Goal: Task Accomplishment & Management: Use online tool/utility

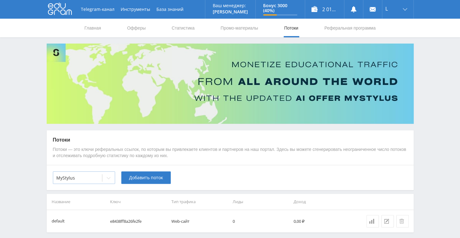
click at [106, 177] on icon at bounding box center [108, 177] width 5 height 5
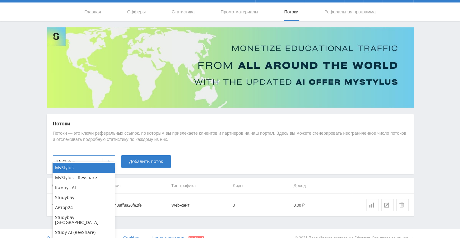
scroll to position [25, 0]
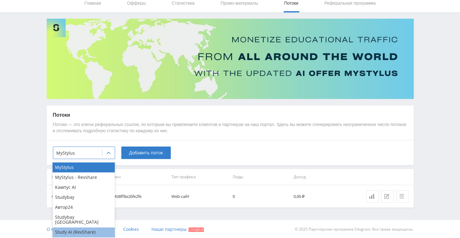
click at [91, 230] on div "Study AI (RevShare)" at bounding box center [84, 232] width 62 height 10
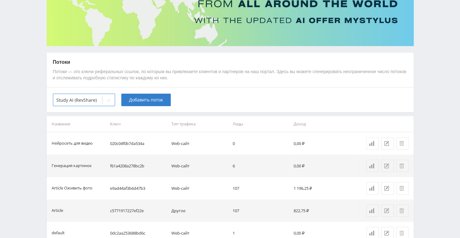
scroll to position [87, 0]
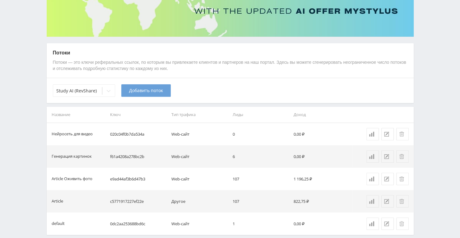
click at [147, 88] on span "Добавить поток" at bounding box center [146, 90] width 34 height 5
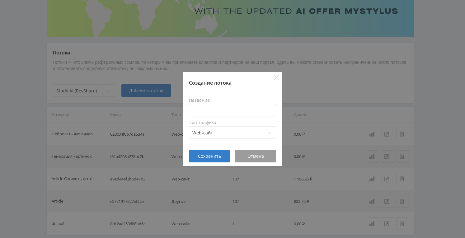
click at [222, 110] on input at bounding box center [232, 110] width 87 height 12
drag, startPoint x: 222, startPoint y: 109, endPoint x: 186, endPoint y: 107, distance: 36.7
click at [186, 107] on div "Название Фигурка Тип трафика Web-сайт" at bounding box center [233, 117] width 100 height 63
type input "Ии фигурки"
click at [222, 153] on button "Сохранить" at bounding box center [209, 156] width 41 height 12
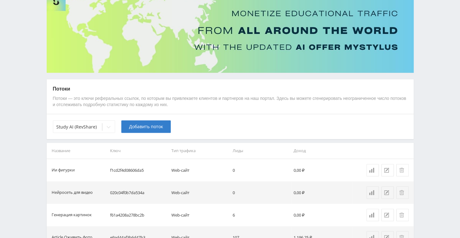
scroll to position [0, 0]
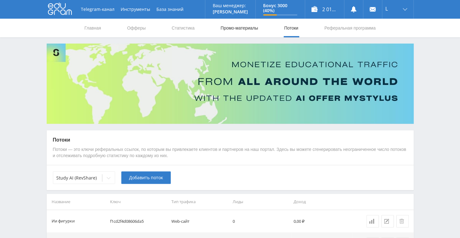
click at [237, 22] on link "Промо-материалы" at bounding box center [239, 28] width 39 height 19
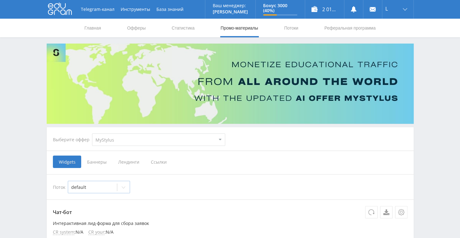
click at [124, 186] on icon at bounding box center [123, 187] width 5 height 5
click at [160, 161] on span "Ссылки" at bounding box center [159, 162] width 28 height 12
click at [0, 0] on input "Ссылки" at bounding box center [0, 0] width 0 height 0
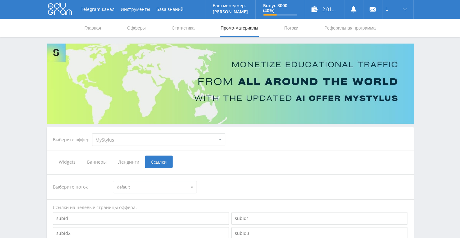
click at [89, 162] on span "Баннеры" at bounding box center [96, 162] width 31 height 12
click at [0, 0] on input "Баннеры" at bounding box center [0, 0] width 0 height 0
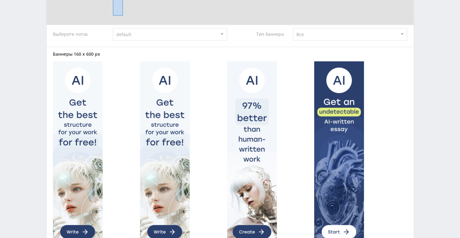
scroll to position [187, 0]
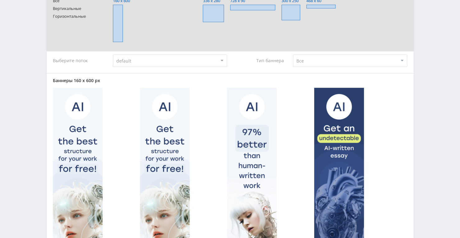
click at [170, 62] on select "default" at bounding box center [170, 60] width 114 height 12
click at [341, 62] on select "Все Заказчики Авторы" at bounding box center [350, 60] width 114 height 12
click at [264, 64] on div "Тип баннера" at bounding box center [260, 60] width 54 height 12
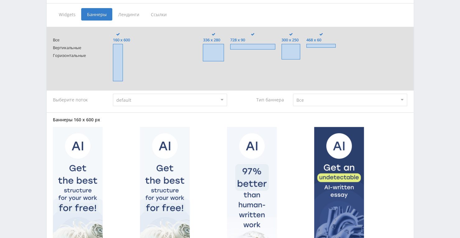
scroll to position [85, 0]
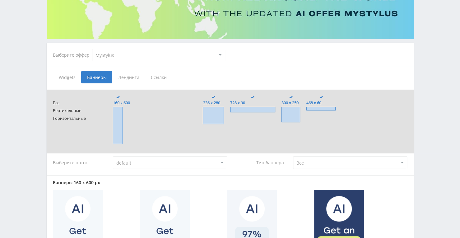
click at [132, 77] on span "Лендинги" at bounding box center [128, 77] width 33 height 12
click at [0, 0] on input "Лендинги" at bounding box center [0, 0] width 0 height 0
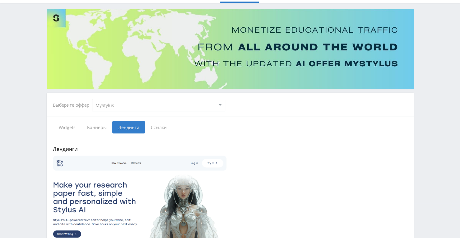
scroll to position [85, 0]
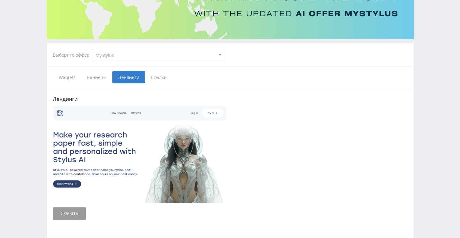
click at [156, 77] on span "Ссылки" at bounding box center [159, 77] width 28 height 12
click at [0, 0] on input "Ссылки" at bounding box center [0, 0] width 0 height 0
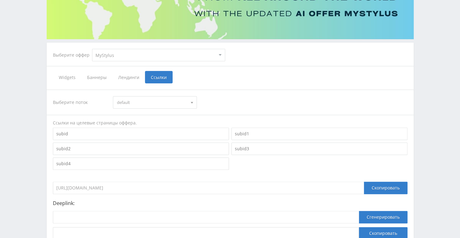
click at [32, 125] on div "Telegram-канал Инструменты База знаний Ваш менеджер: [PERSON_NAME] Alex Online …" at bounding box center [230, 102] width 460 height 374
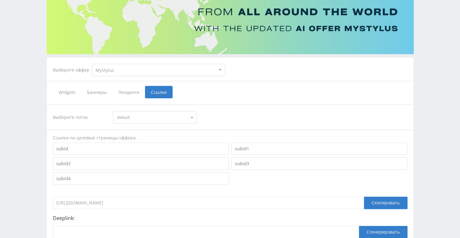
scroll to position [104, 0]
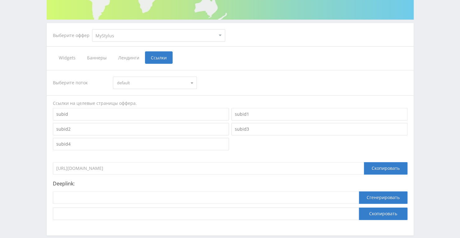
click at [145, 86] on span "default" at bounding box center [152, 83] width 70 height 12
click at [143, 35] on select "MyStylus MyStylus - Revshare Кампус AI Studybay Автор24 Studybay [GEOGRAPHIC_DA…" at bounding box center [158, 35] width 133 height 12
select select "376"
click at [92, 29] on select "MyStylus MyStylus - Revshare Кампус AI Studybay Автор24 Studybay [GEOGRAPHIC_DA…" at bounding box center [158, 35] width 133 height 12
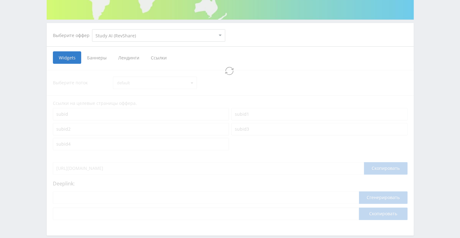
select select "376"
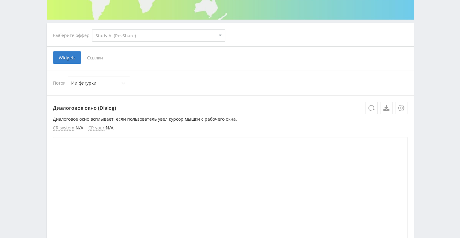
scroll to position [4, 0]
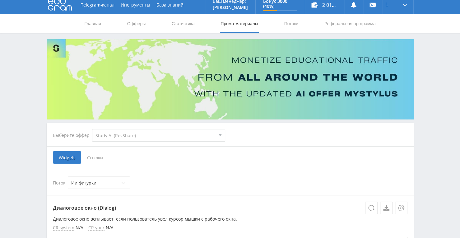
click at [218, 136] on select "MyStylus MyStylus - Revshare Кампус AI Studybay Автор24 Studybay [GEOGRAPHIC_DA…" at bounding box center [158, 135] width 133 height 12
click at [269, 134] on div "Выберите оффер MyStylus MyStylus - Revshare Кампус AI Studybay Автор24 Studybay…" at bounding box center [230, 135] width 365 height 22
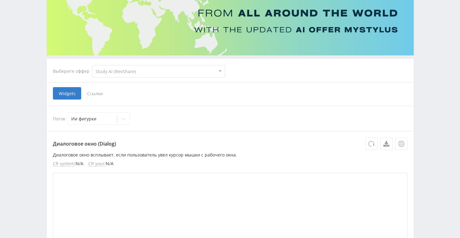
scroll to position [67, 0]
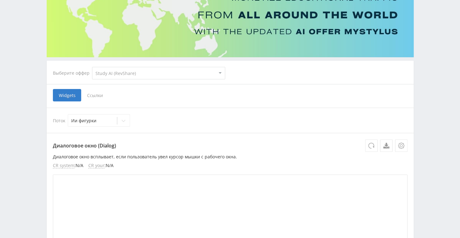
click at [95, 98] on span "Ссылки" at bounding box center [95, 95] width 28 height 12
click at [0, 0] on input "Ссылки" at bounding box center [0, 0] width 0 height 0
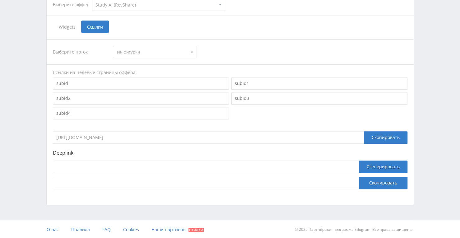
scroll to position [135, 0]
click at [183, 164] on input at bounding box center [206, 166] width 306 height 12
paste input "[URL]"
type input "[URL]"
click at [385, 160] on button "Сгенерировать" at bounding box center [383, 166] width 49 height 12
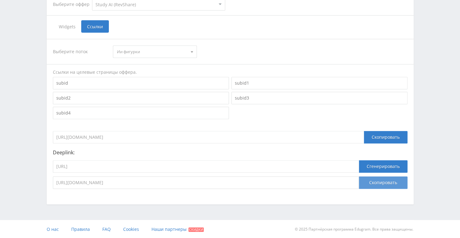
click at [366, 182] on button "Скопировать" at bounding box center [383, 182] width 49 height 12
drag, startPoint x: 153, startPoint y: 167, endPoint x: 53, endPoint y: 163, distance: 99.6
click at [54, 163] on input "[URL]" at bounding box center [206, 166] width 306 height 12
paste input "chat_gpt5"
type input "[URL]"
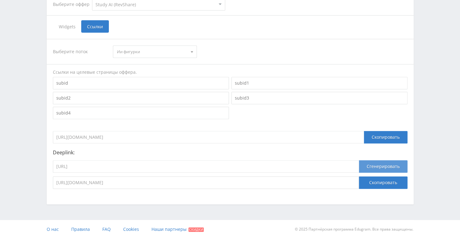
click at [373, 162] on button "Сгенерировать" at bounding box center [383, 166] width 49 height 12
click at [371, 183] on button "Скопировать" at bounding box center [383, 182] width 49 height 12
drag, startPoint x: 140, startPoint y: 160, endPoint x: 40, endPoint y: 165, distance: 100.5
click at [40, 165] on div "Telegram-канал Инструменты База знаний Ваш менеджер: [PERSON_NAME] Alex Online …" at bounding box center [230, 52] width 460 height 374
paste input "midjourney_toe_bot"
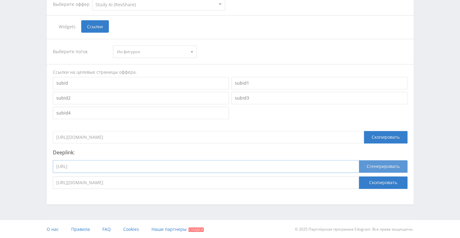
type input "[URL]"
click at [375, 168] on button "Сгенерировать" at bounding box center [383, 166] width 49 height 12
click at [370, 182] on button "Скопировать" at bounding box center [383, 182] width 49 height 12
